Goal: Check status: Check status

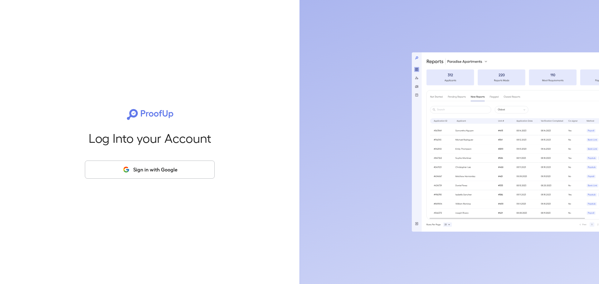
click at [158, 173] on button "Sign in with Google" at bounding box center [150, 170] width 130 height 18
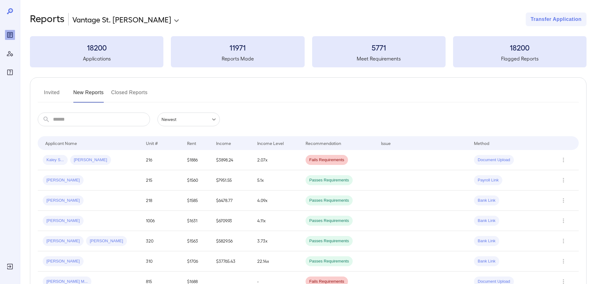
click at [58, 90] on button "Invited" at bounding box center [52, 95] width 28 height 15
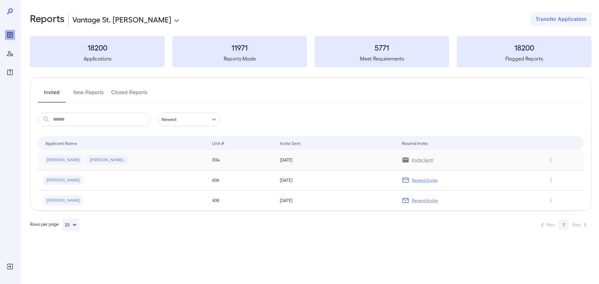
click at [183, 160] on div "[PERSON_NAME] [PERSON_NAME].." at bounding box center [122, 160] width 159 height 10
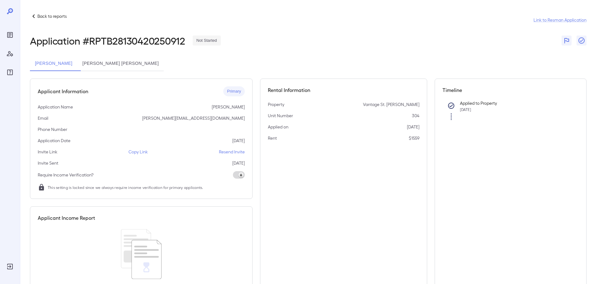
click at [127, 66] on button "[PERSON_NAME] [PERSON_NAME]" at bounding box center [120, 63] width 86 height 15
click at [56, 66] on button "[PERSON_NAME]" at bounding box center [53, 63] width 47 height 15
click at [286, 58] on div "[PERSON_NAME] [PERSON_NAME] [PERSON_NAME]" at bounding box center [308, 63] width 557 height 15
click at [308, 45] on div "Application # RPTB28130420250912 Not Started" at bounding box center [308, 40] width 557 height 11
